Goal: Check status: Check status

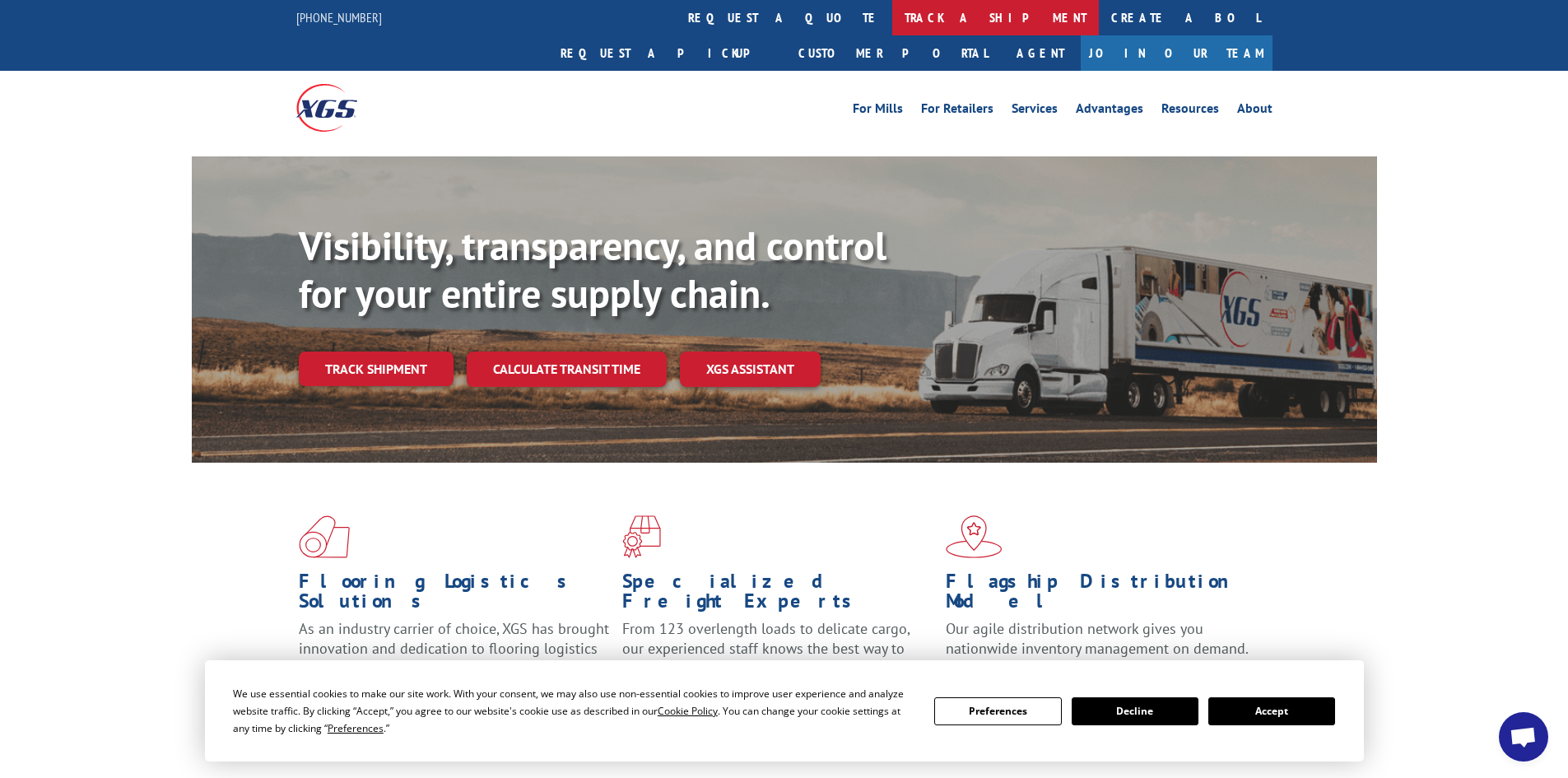
click at [893, 15] on link "track a shipment" at bounding box center [996, 18] width 206 height 36
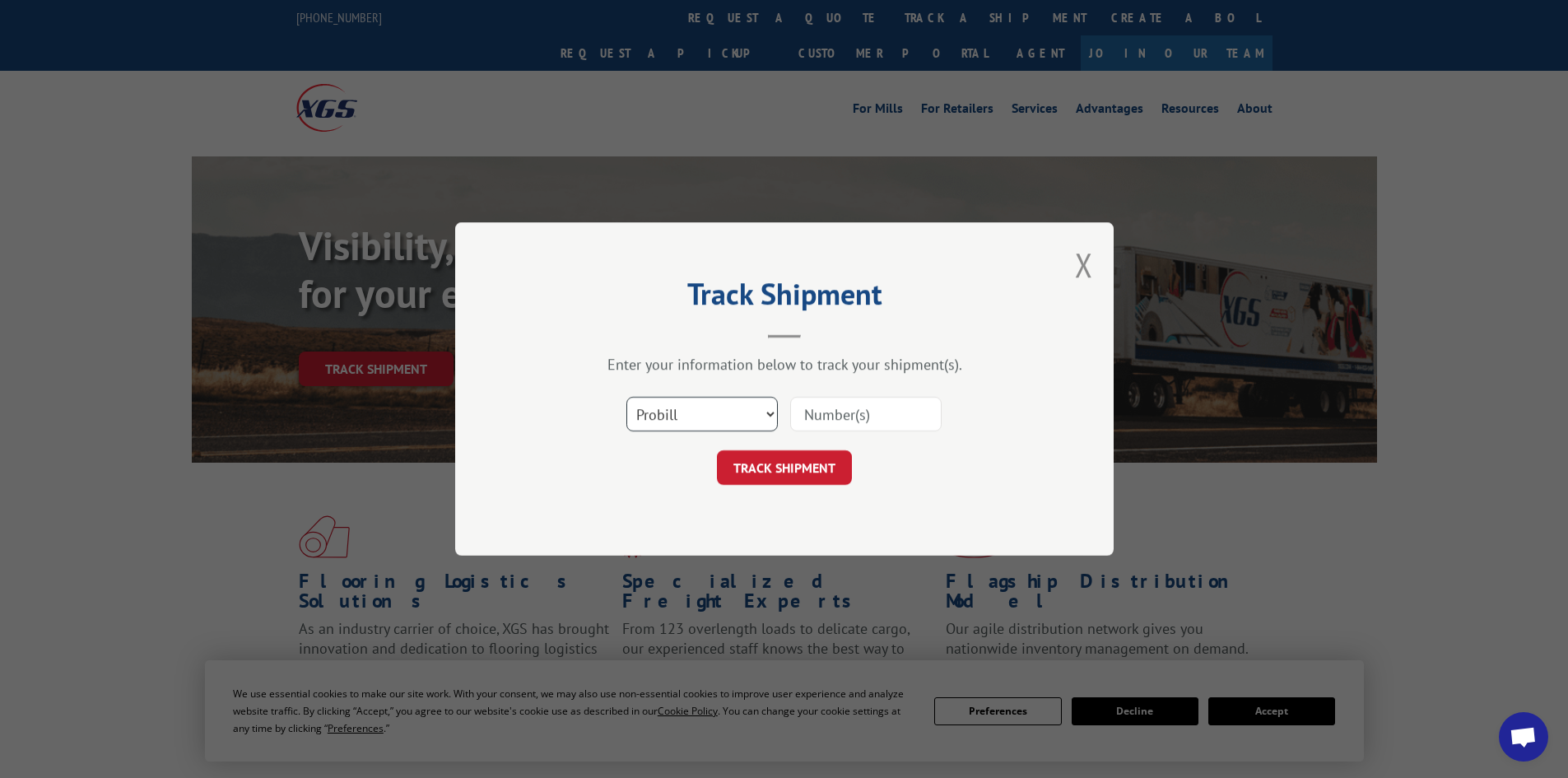
click at [684, 415] on select "Select category... Probill BOL PO" at bounding box center [702, 414] width 152 height 35
click at [627, 397] on select "Select category... Probill BOL PO" at bounding box center [702, 414] width 152 height 35
click at [824, 415] on input at bounding box center [866, 414] width 152 height 35
paste input "5235576"
type input "5235576"
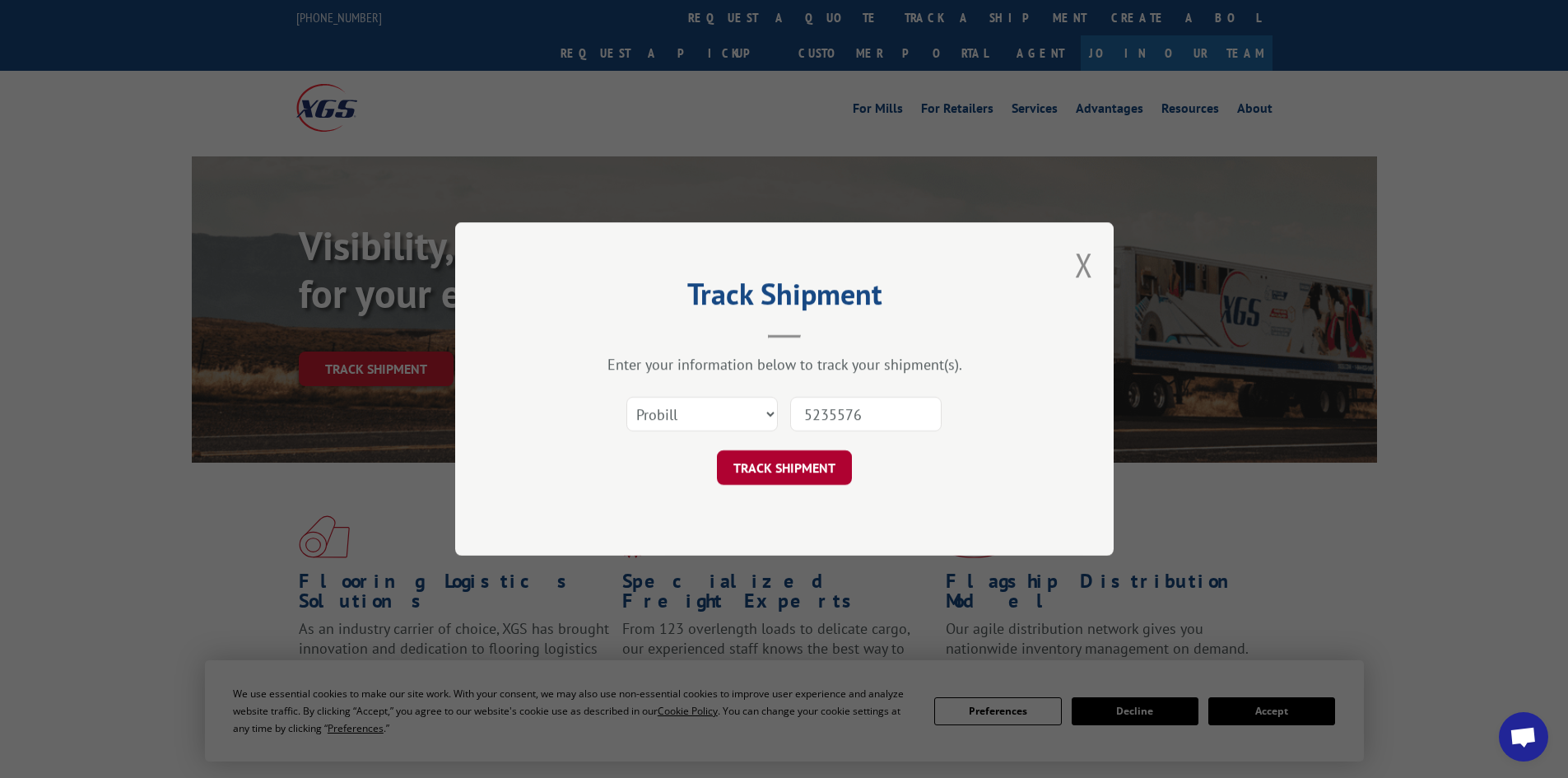
click at [788, 467] on button "TRACK SHIPMENT" at bounding box center [784, 467] width 135 height 35
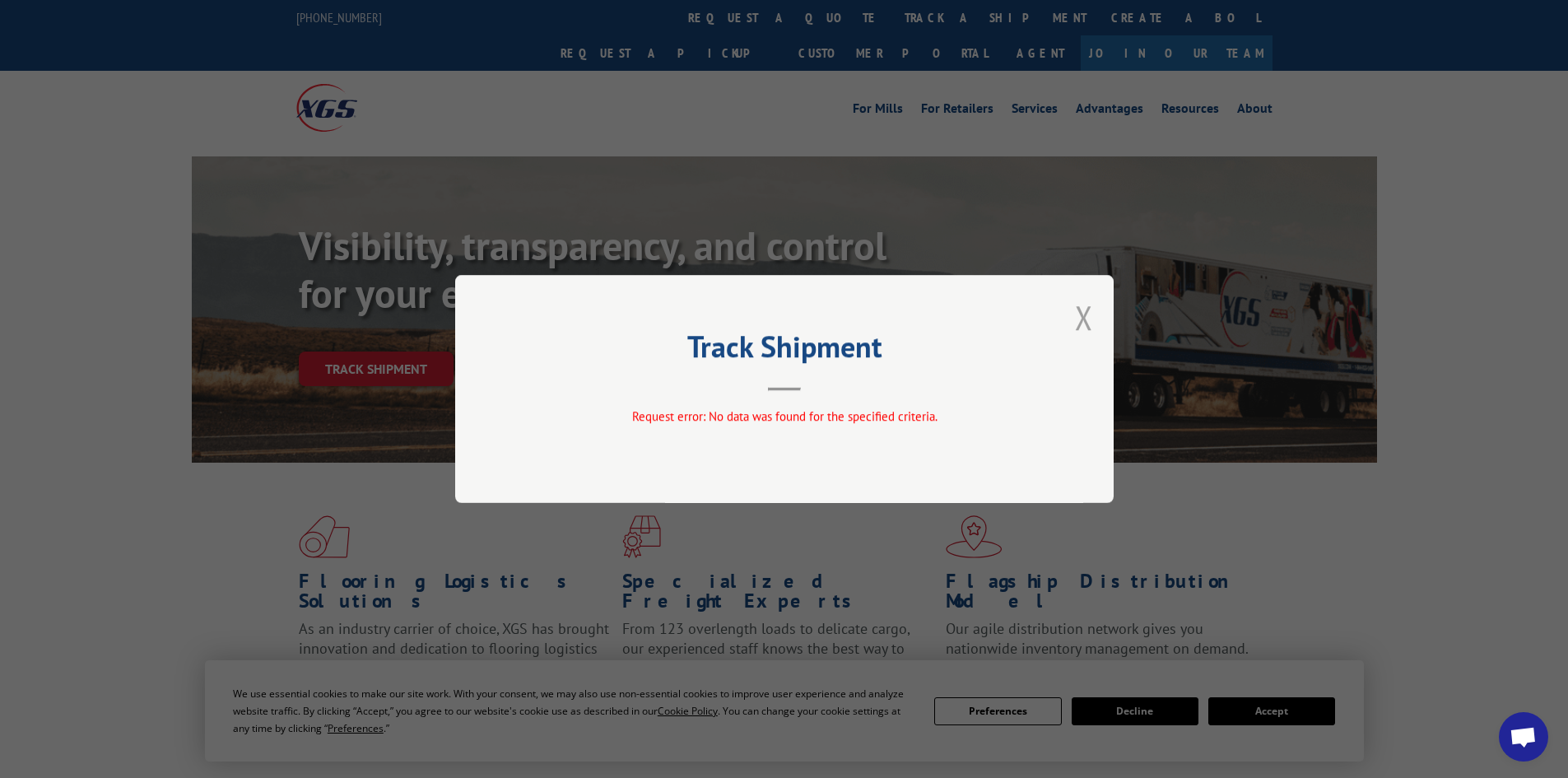
click at [1077, 319] on button "Close modal" at bounding box center [1084, 318] width 18 height 44
